Goal: Find specific page/section: Find specific page/section

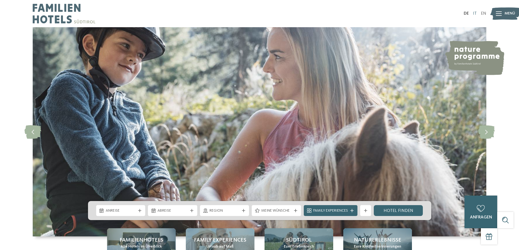
click at [475, 13] on link "IT" at bounding box center [475, 13] width 4 height 4
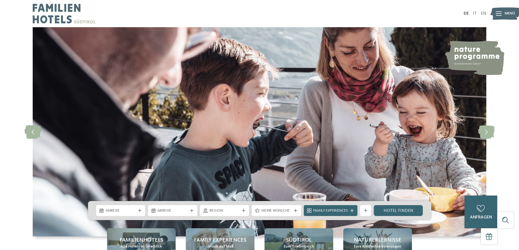
click at [476, 16] on div "DE IT EN Menü" at bounding box center [373, 13] width 227 height 27
click at [474, 14] on link "IT" at bounding box center [475, 13] width 4 height 4
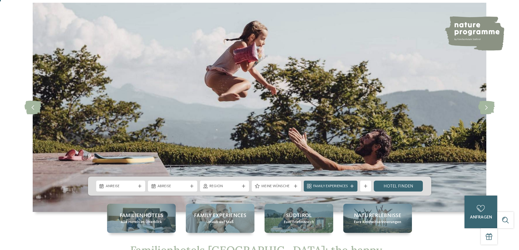
scroll to position [54, 0]
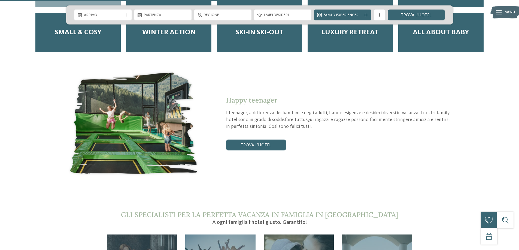
scroll to position [1035, 0]
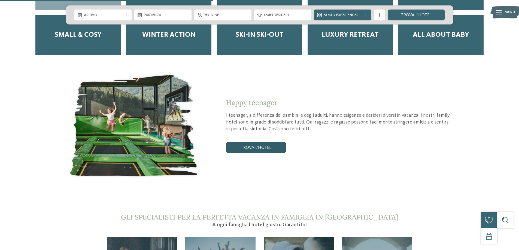
click at [272, 142] on link "trova l’hotel" at bounding box center [256, 147] width 60 height 11
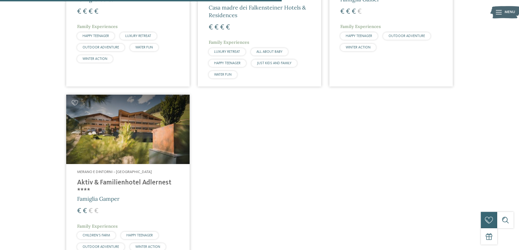
scroll to position [369, 0]
